Goal: Check status: Check status

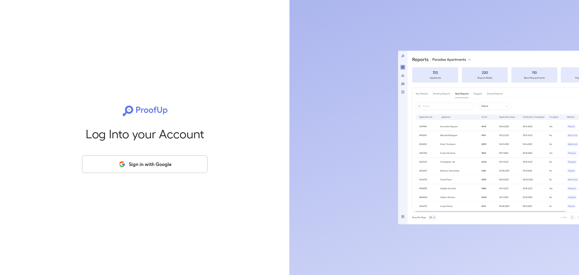
click at [140, 165] on button "Sign in with Google" at bounding box center [144, 163] width 125 height 17
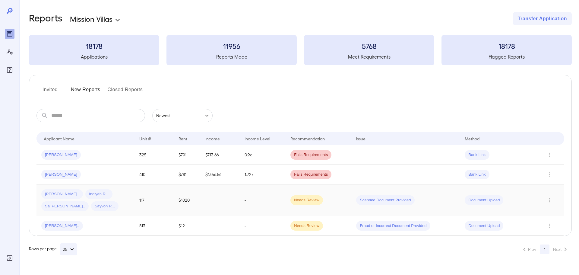
click at [241, 201] on td "-" at bounding box center [263, 200] width 46 height 32
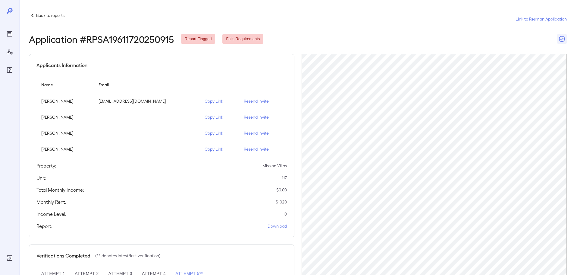
scroll to position [108, 0]
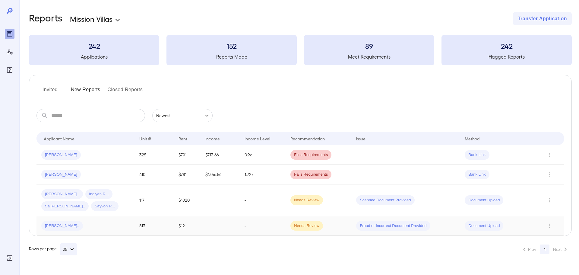
click at [204, 226] on td at bounding box center [219, 226] width 39 height 20
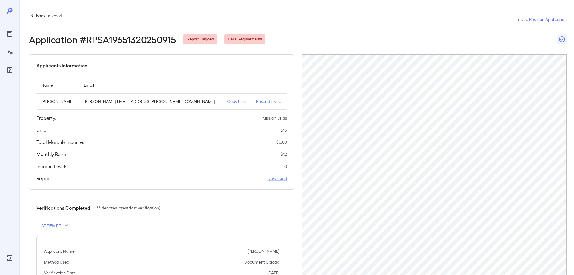
click at [31, 15] on icon at bounding box center [32, 15] width 7 height 7
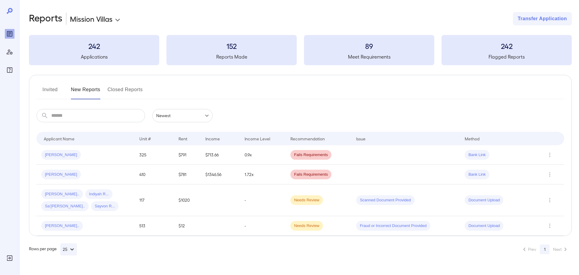
click at [277, 201] on td "-" at bounding box center [263, 200] width 46 height 32
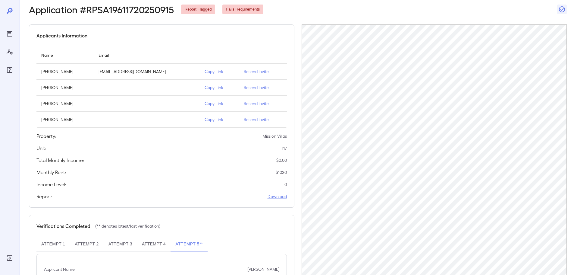
scroll to position [108, 0]
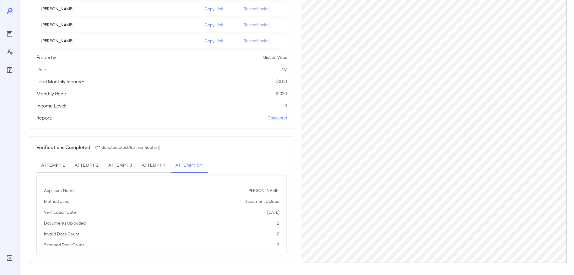
click at [153, 164] on button "Attempt 4" at bounding box center [153, 165] width 33 height 14
click at [125, 167] on button "Attempt 3" at bounding box center [120, 165] width 33 height 14
click at [90, 165] on button "Attempt 2" at bounding box center [86, 165] width 33 height 14
click at [61, 165] on button "Attempt 1" at bounding box center [52, 165] width 33 height 14
click at [151, 165] on button "Attempt 4" at bounding box center [153, 165] width 33 height 14
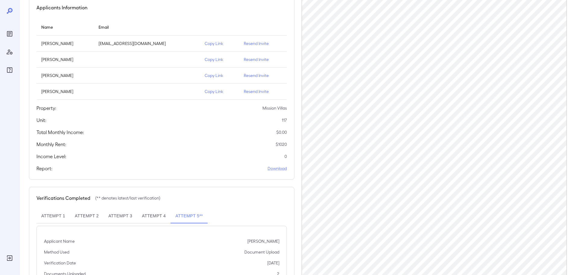
scroll to position [90, 0]
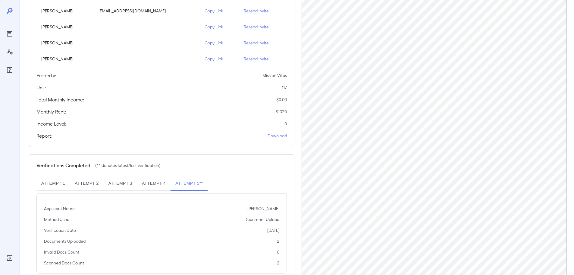
click at [157, 181] on button "Attempt 4" at bounding box center [153, 183] width 33 height 14
click at [58, 181] on button "Attempt 1" at bounding box center [52, 183] width 33 height 14
